Goal: Check status: Check status

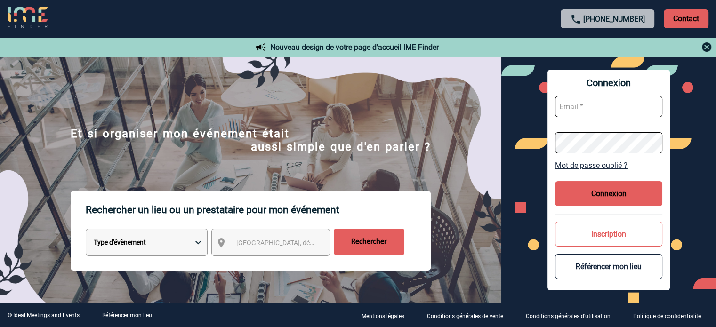
type input "ydeclercq@ime-groupe.com"
click at [586, 191] on button "Connexion" at bounding box center [608, 193] width 107 height 25
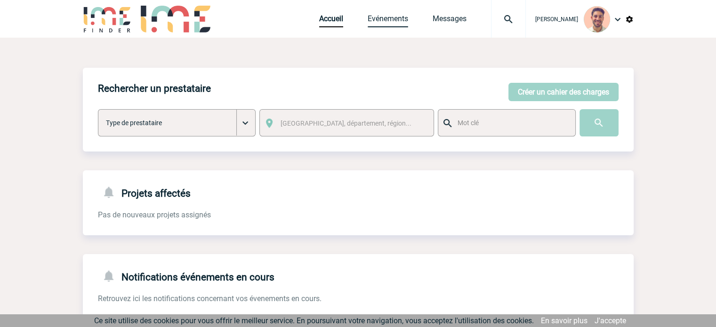
click at [390, 20] on link "Evénements" at bounding box center [387, 20] width 40 height 13
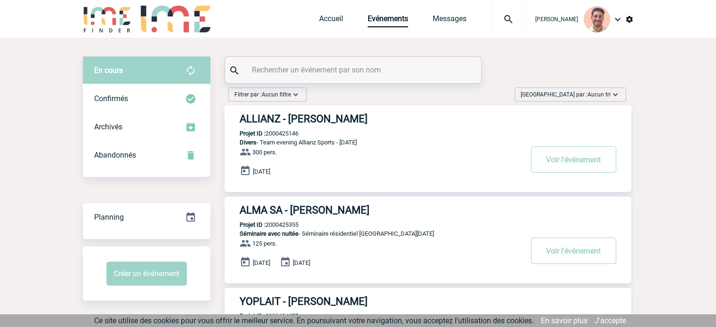
click at [285, 76] on input "text" at bounding box center [353, 70] width 209 height 14
paste input "2000425497"
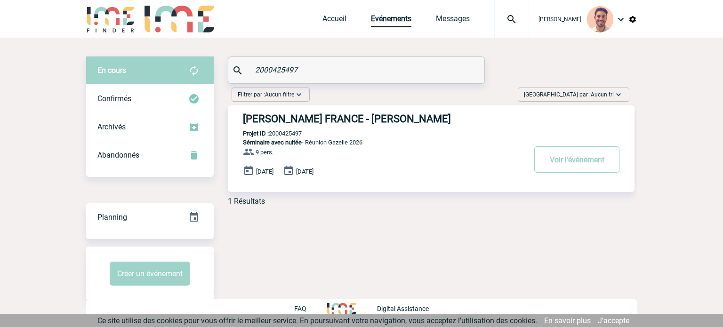
type input "2000425497"
click at [334, 124] on h3 "ROBERT BOSCH FRANCE - Ludivine BOURQUI" at bounding box center [384, 119] width 282 height 12
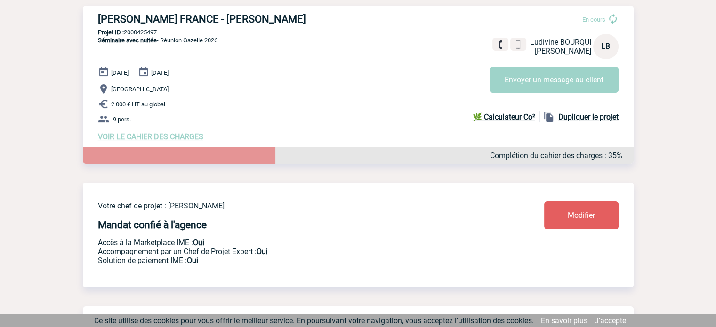
scroll to position [47, 0]
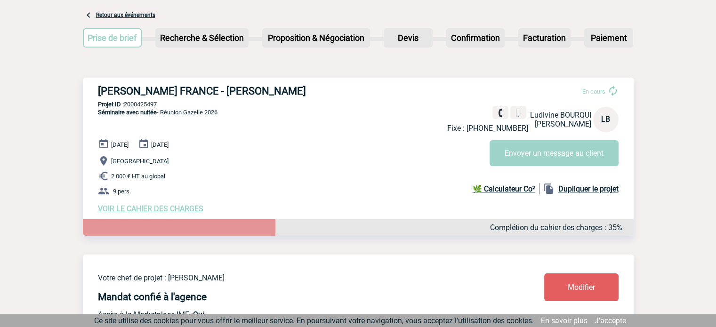
drag, startPoint x: 326, startPoint y: 96, endPoint x: 220, endPoint y: 91, distance: 105.5
click at [220, 91] on h3 "ROBERT BOSCH FRANCE - Ludivine BOURQUI" at bounding box center [239, 91] width 282 height 12
copy h3 "Ludivine BOURQUI"
